Goal: Obtain resource: Download file/media

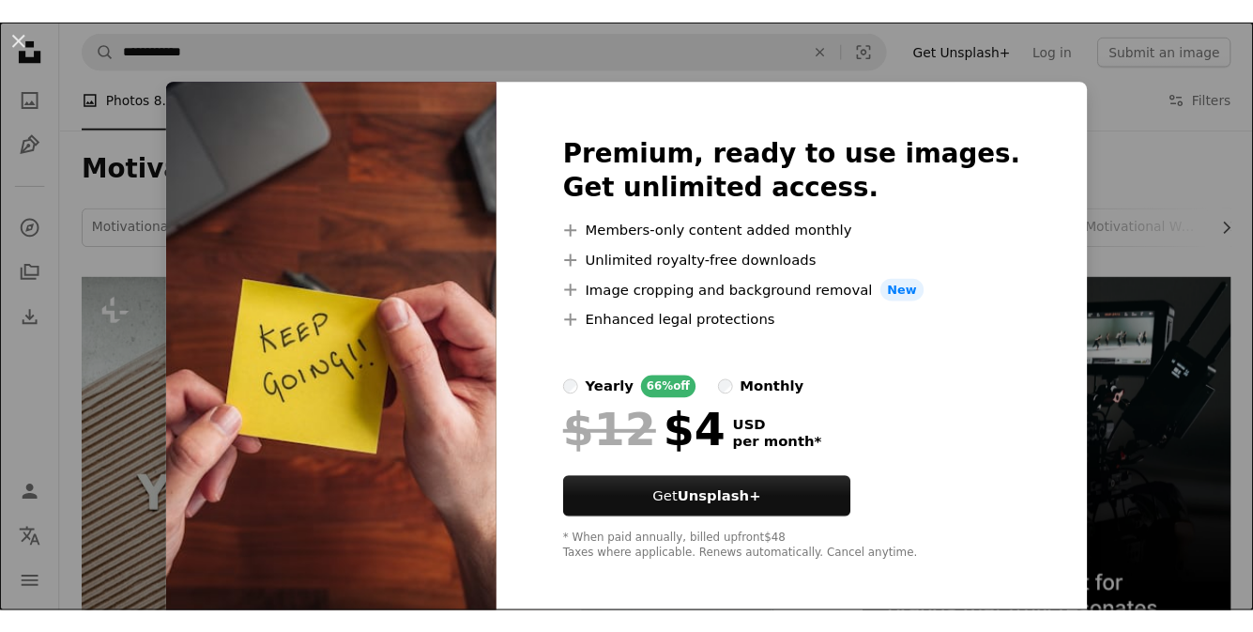
scroll to position [788, 0]
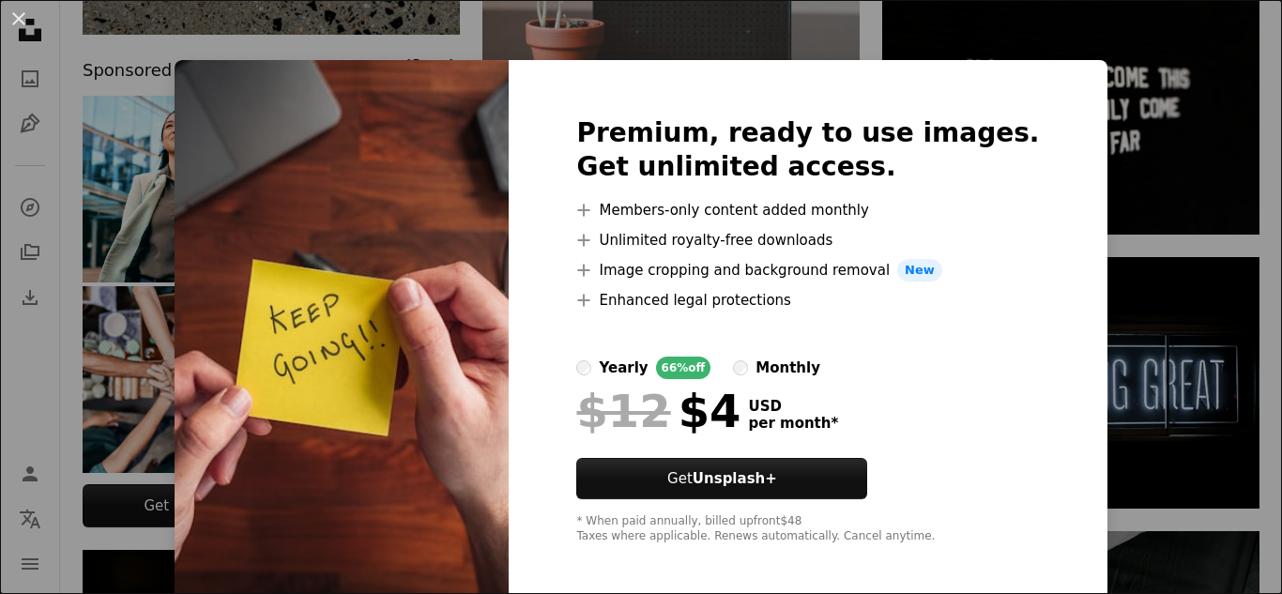
click at [1129, 306] on div "An X shape Premium, ready to use images. Get unlimited access. A plus sign Memb…" at bounding box center [641, 297] width 1282 height 594
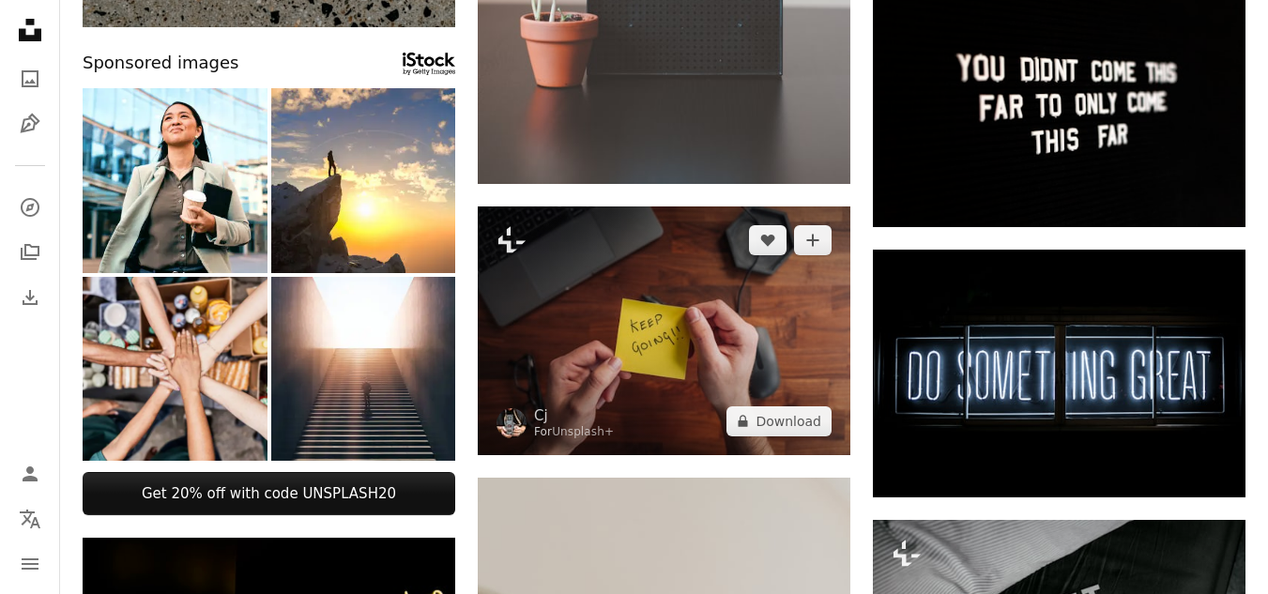
click at [721, 285] on img at bounding box center [664, 331] width 373 height 249
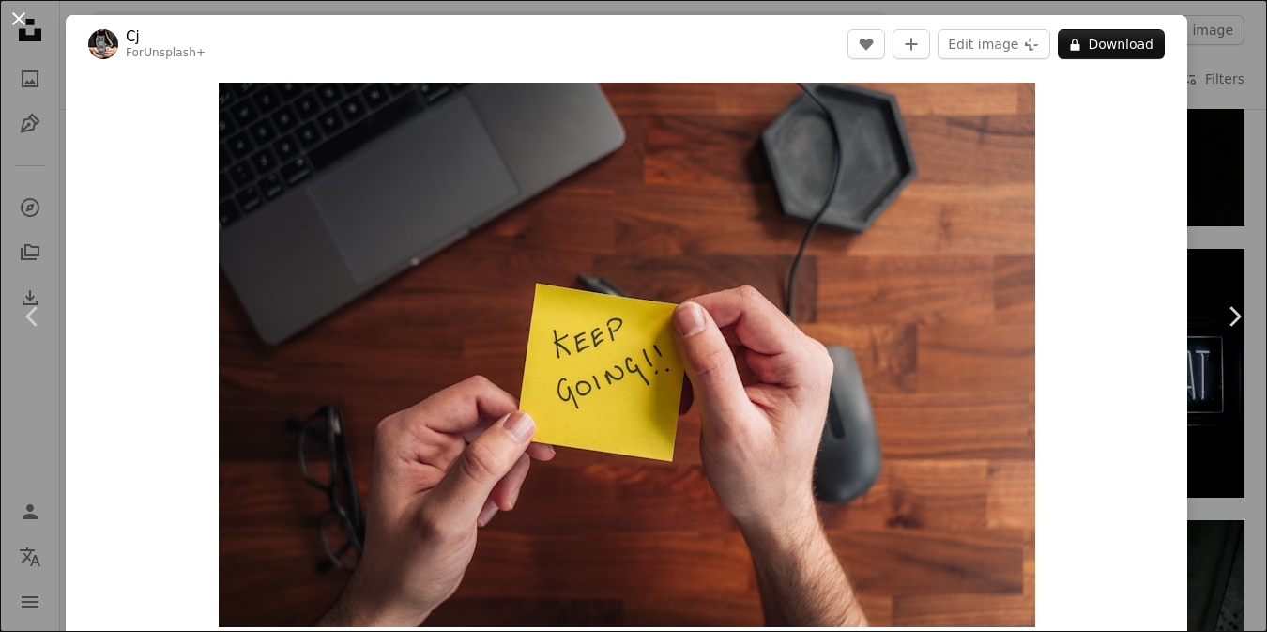
click at [19, 30] on button "An X shape" at bounding box center [19, 19] width 23 height 23
